Goal: Entertainment & Leisure: Consume media (video, audio)

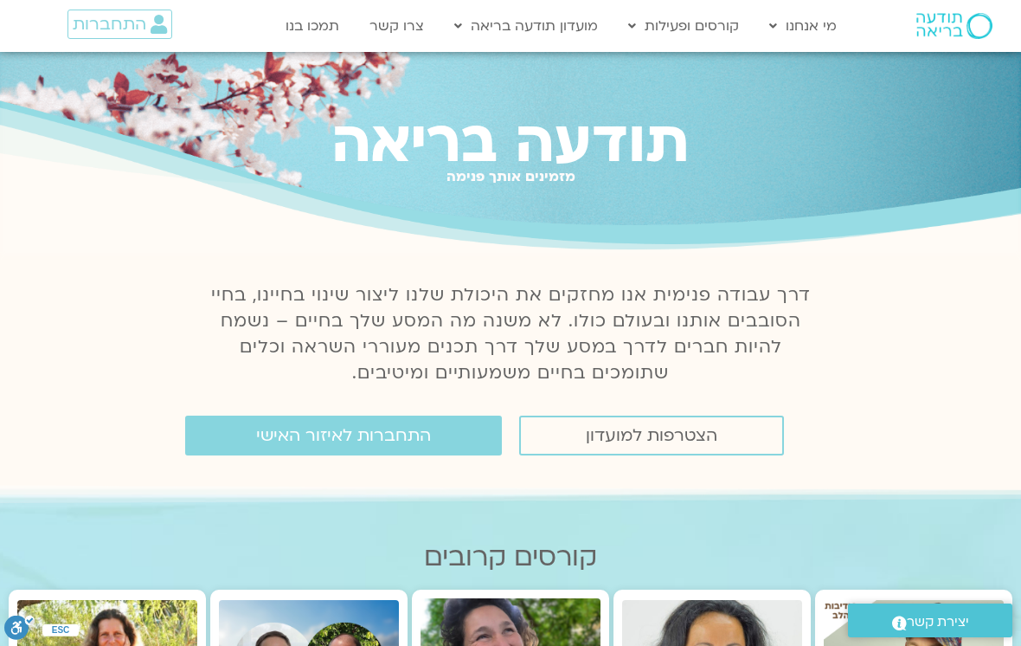
click at [268, 431] on span "התחברות לאיזור האישי" at bounding box center [343, 435] width 175 height 19
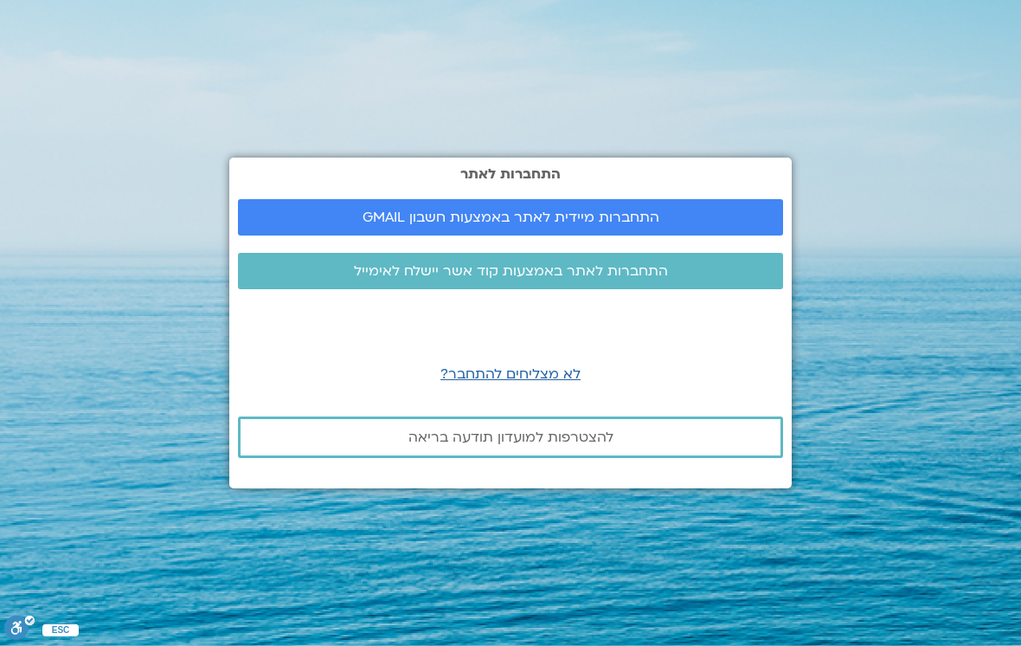
click at [735, 235] on link "התחברות מיידית לאתר באמצעות חשבון GMAIL" at bounding box center [510, 217] width 545 height 36
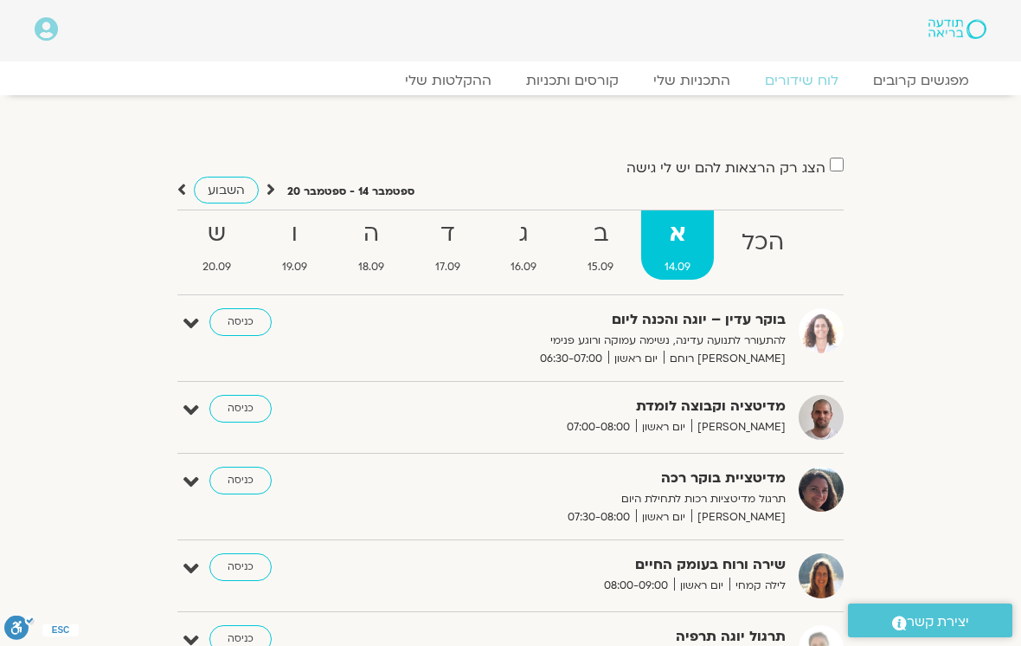
click at [485, 89] on link "ההקלטות שלי" at bounding box center [448, 80] width 121 height 17
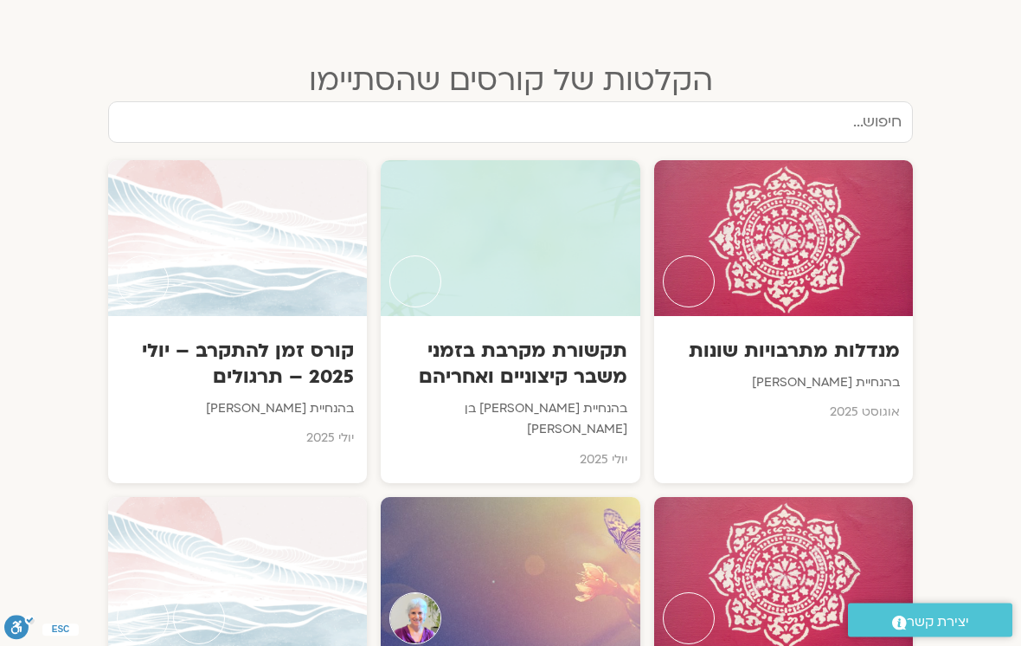
scroll to position [2332, 0]
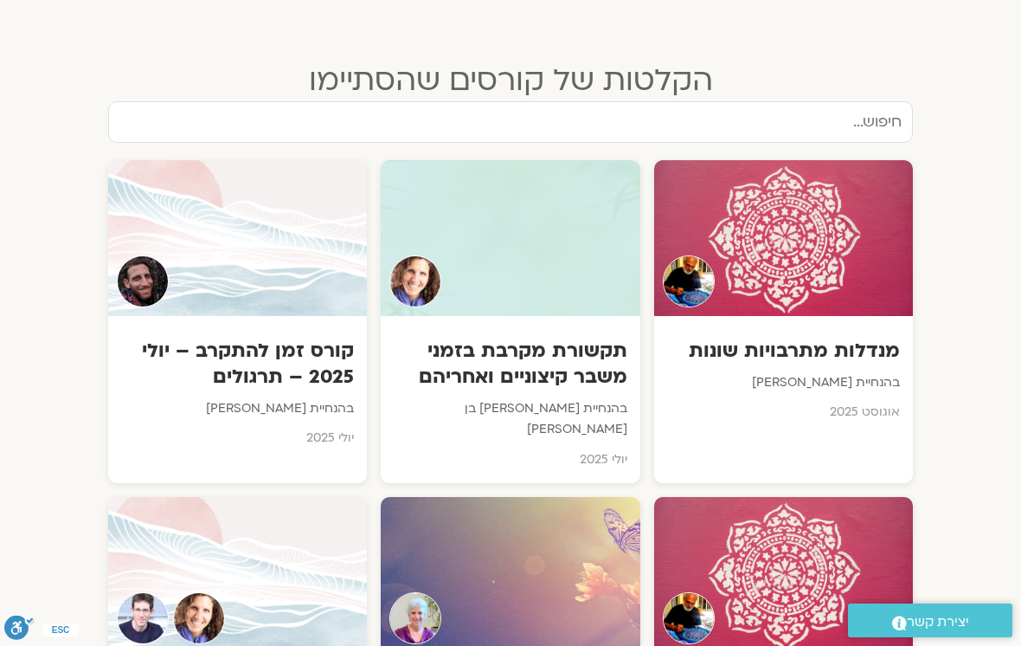
click at [912, 316] on div "מנדלות מתרבויות שונות בהנחיית איתן קדמי אוגוסט 2025" at bounding box center [783, 376] width 259 height 120
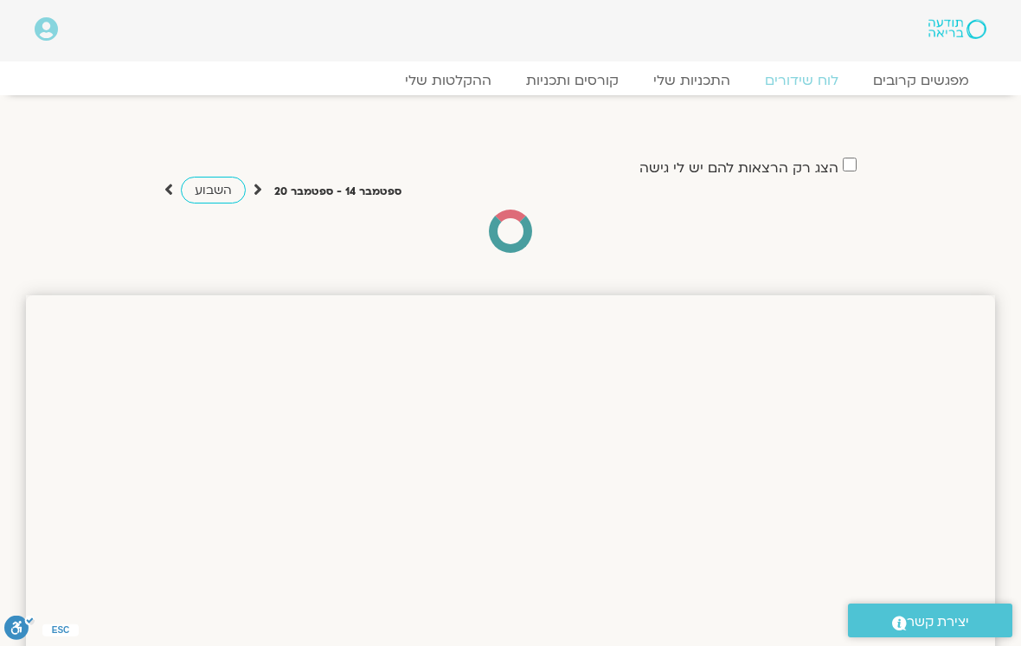
click at [478, 80] on link "ההקלטות שלי" at bounding box center [448, 80] width 121 height 17
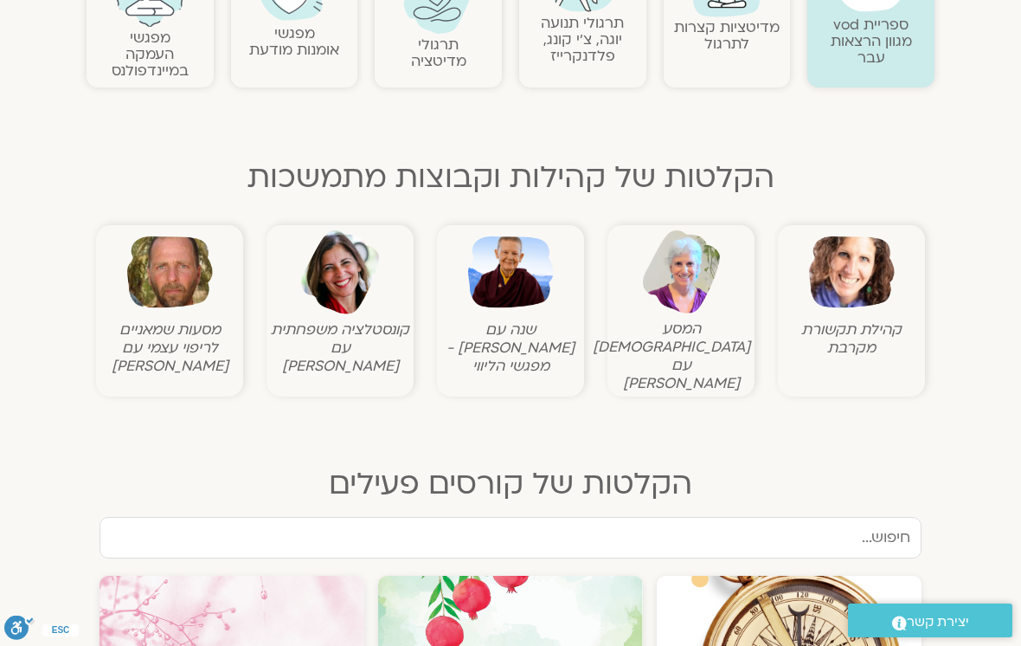
scroll to position [452, 0]
click at [867, 306] on img at bounding box center [852, 272] width 86 height 86
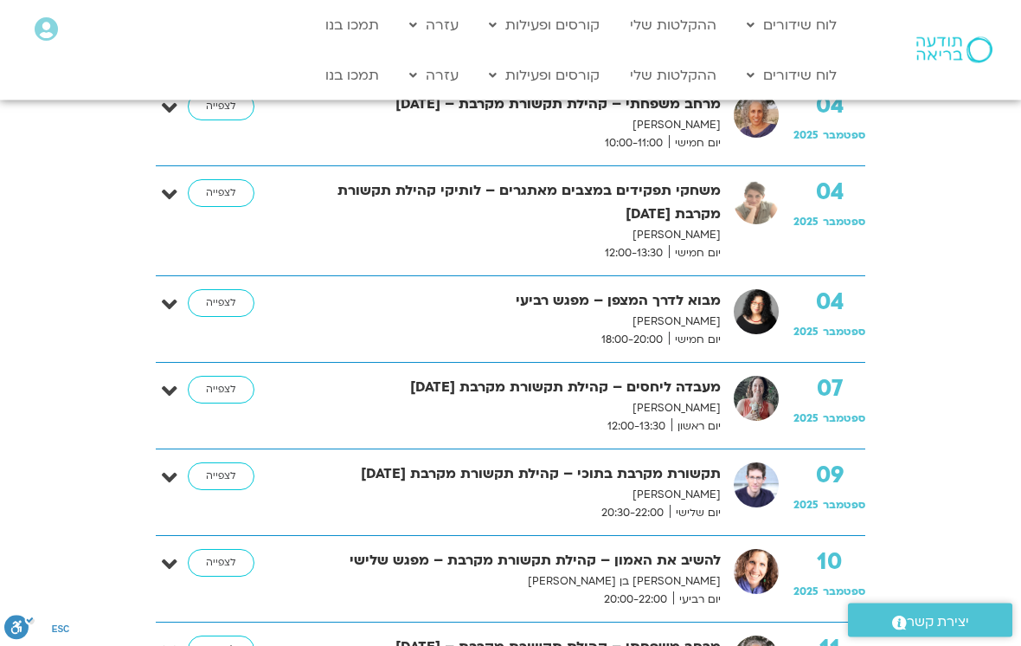
scroll to position [598, 0]
click at [244, 389] on link "לצפייה" at bounding box center [221, 390] width 67 height 28
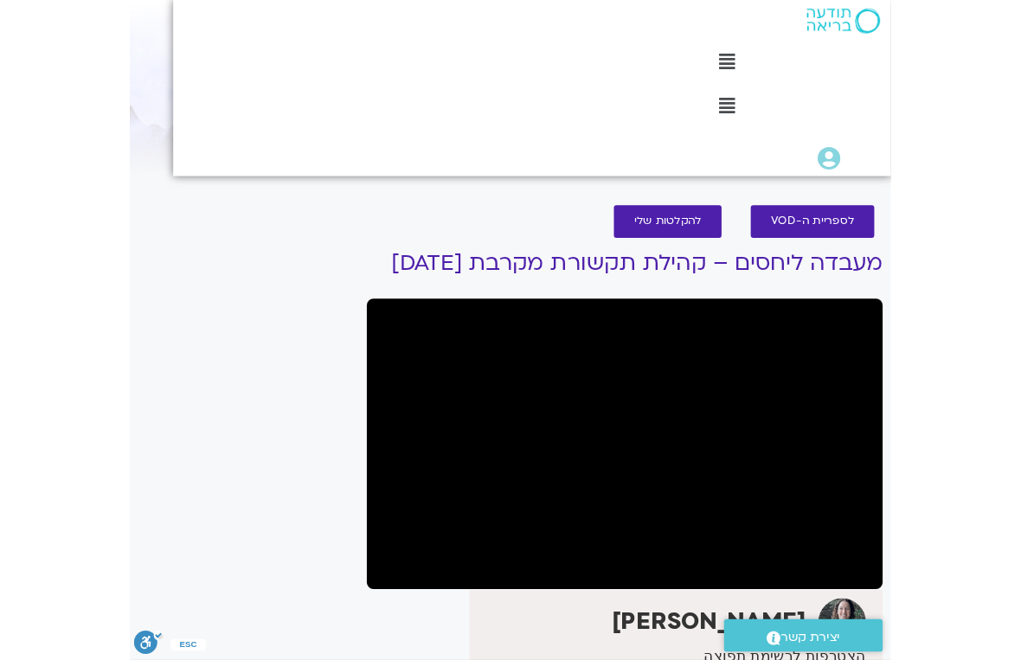
scroll to position [21, 0]
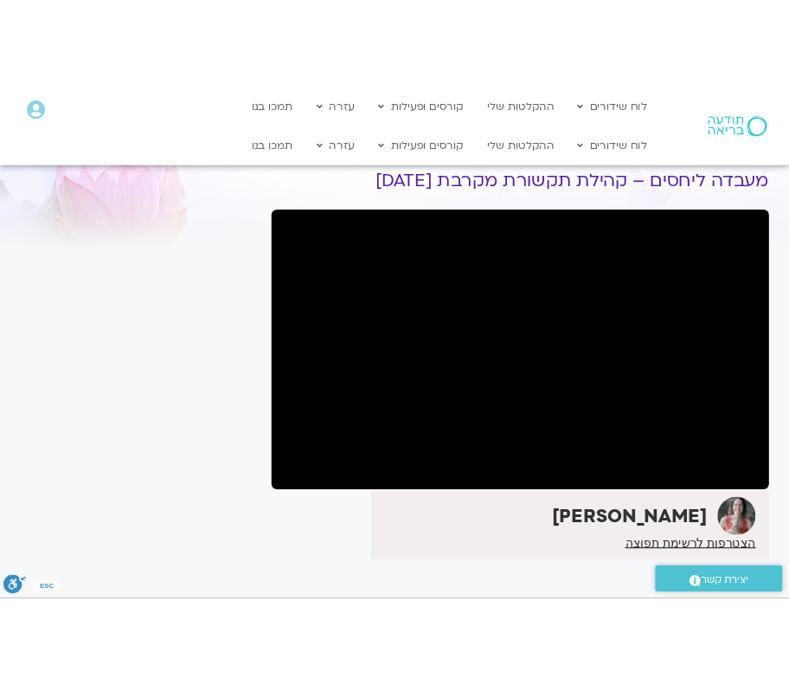
scroll to position [3, 0]
